Goal: Find contact information: Find contact information

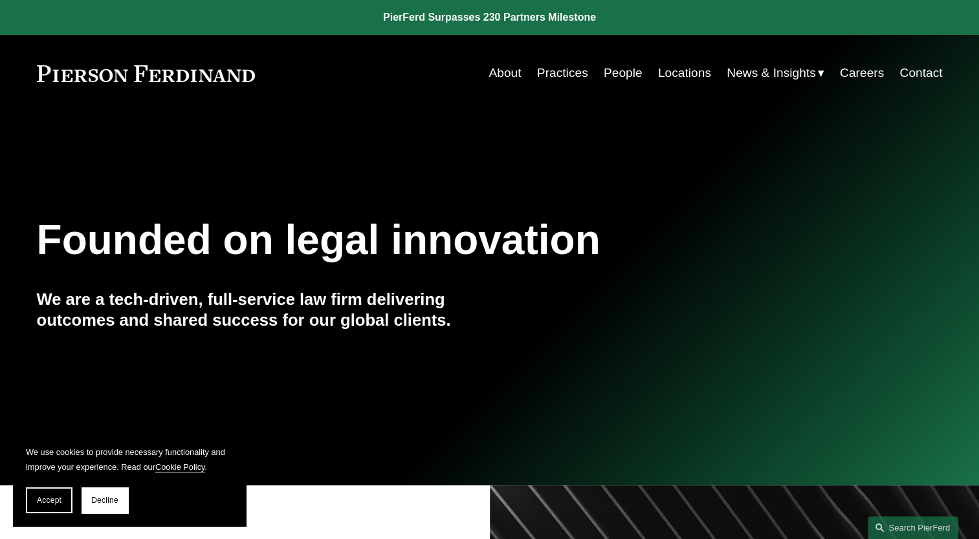
click at [618, 74] on link "People" at bounding box center [623, 73] width 39 height 25
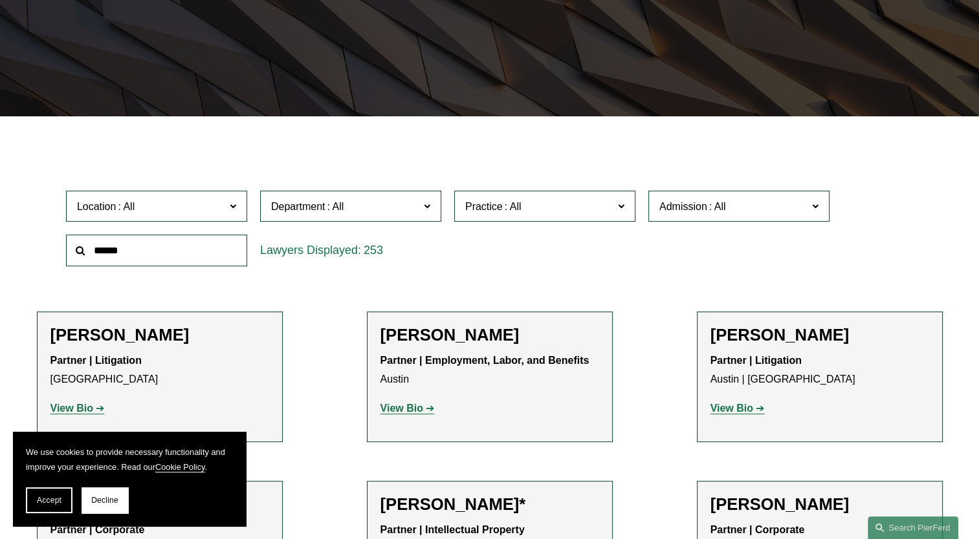
scroll to position [259, 0]
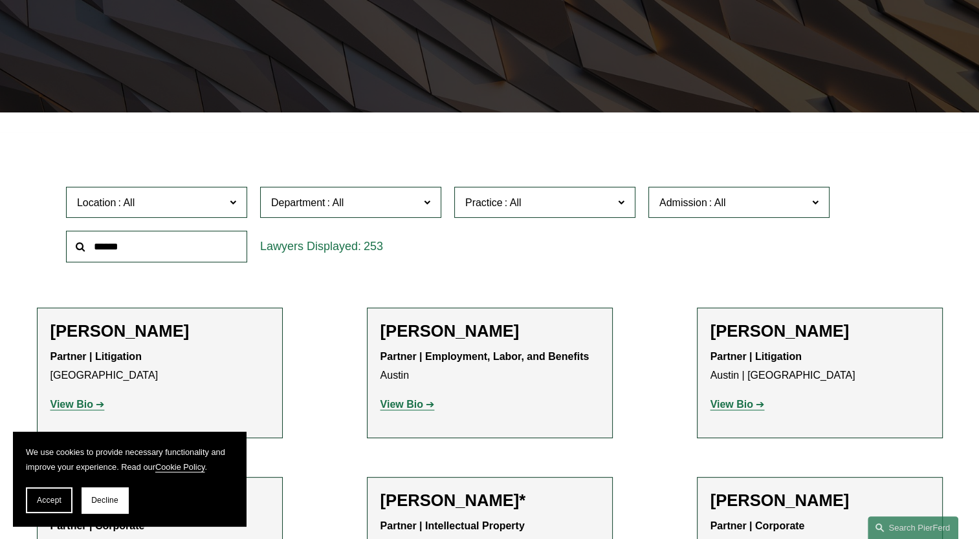
click at [177, 243] on input "text" at bounding box center [156, 247] width 181 height 32
type input "********"
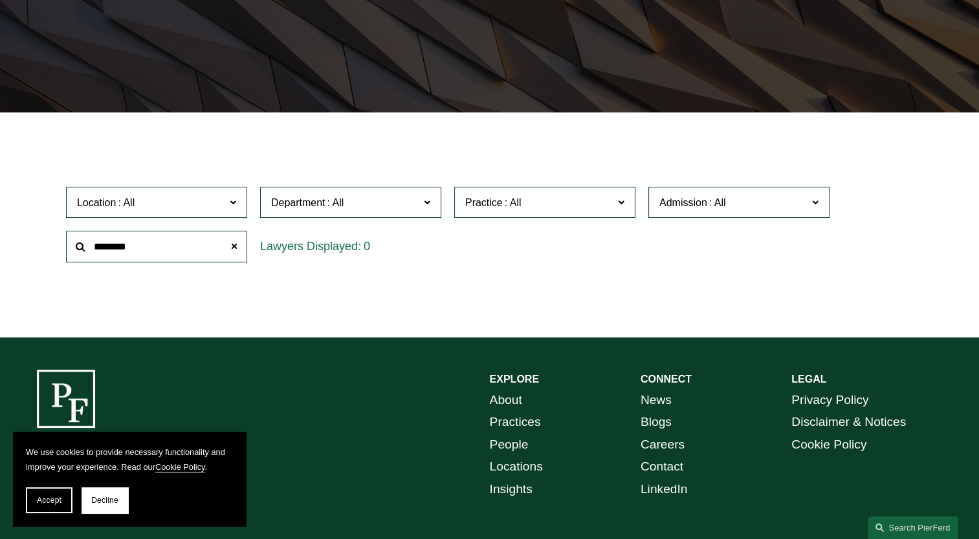
drag, startPoint x: 147, startPoint y: 254, endPoint x: 21, endPoint y: 250, distance: 126.2
click at [21, 250] on ul "Filter Location All [GEOGRAPHIC_DATA] [GEOGRAPHIC_DATA] [GEOGRAPHIC_DATA] [GEOG…" at bounding box center [489, 225] width 964 height 166
